Goal: Transaction & Acquisition: Purchase product/service

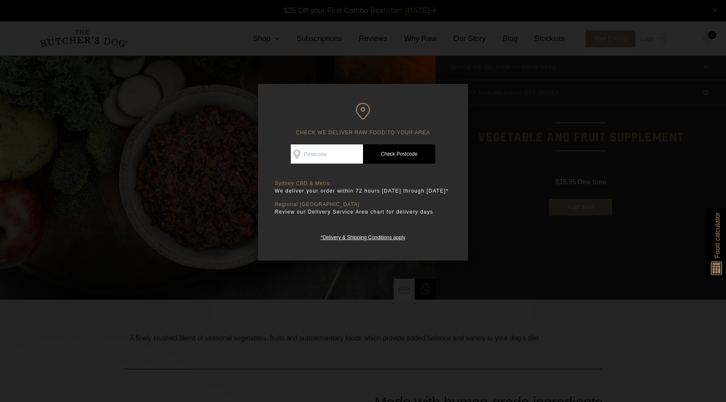
click at [343, 152] on input "Check Availability At" at bounding box center [327, 154] width 72 height 19
type input "2600"
click at [399, 161] on link "Check Postcode" at bounding box center [399, 154] width 72 height 19
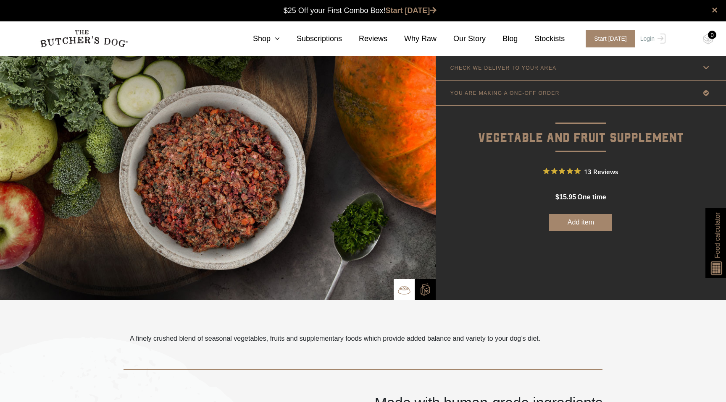
click at [566, 66] on link "CHECK WE DELIVER TO YOUR AREA" at bounding box center [581, 67] width 290 height 25
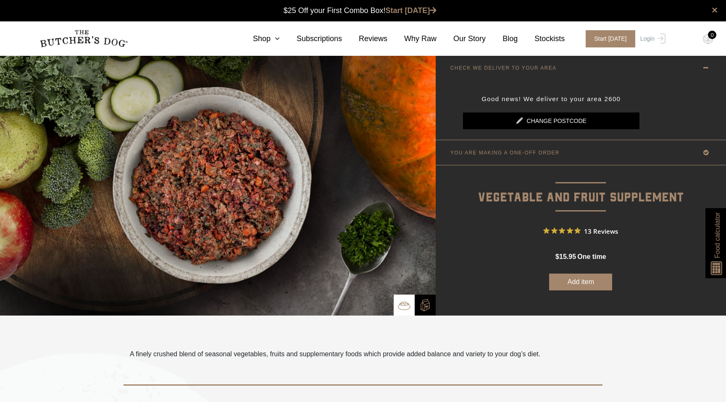
click at [566, 66] on link "CHECK WE DELIVER TO YOUR AREA" at bounding box center [581, 67] width 290 height 25
